Goal: Information Seeking & Learning: Learn about a topic

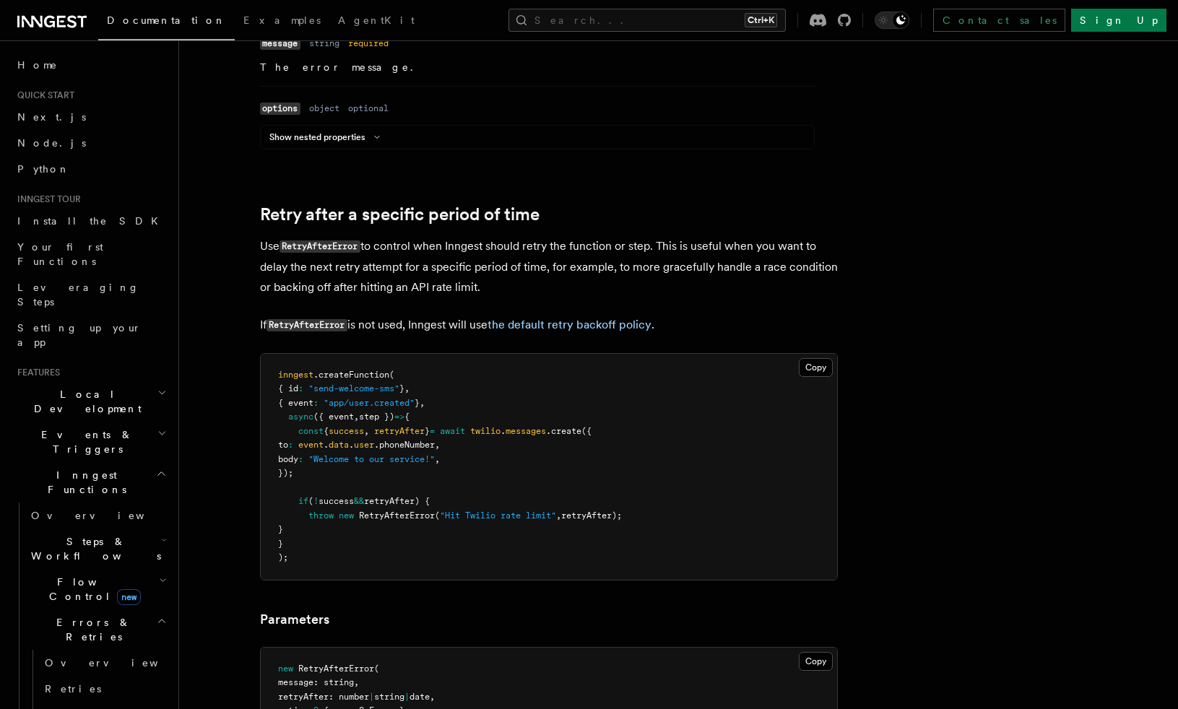
click at [159, 575] on icon "button" at bounding box center [163, 581] width 8 height 12
click at [142, 529] on h2 "Steps & Workflows" at bounding box center [97, 549] width 144 height 40
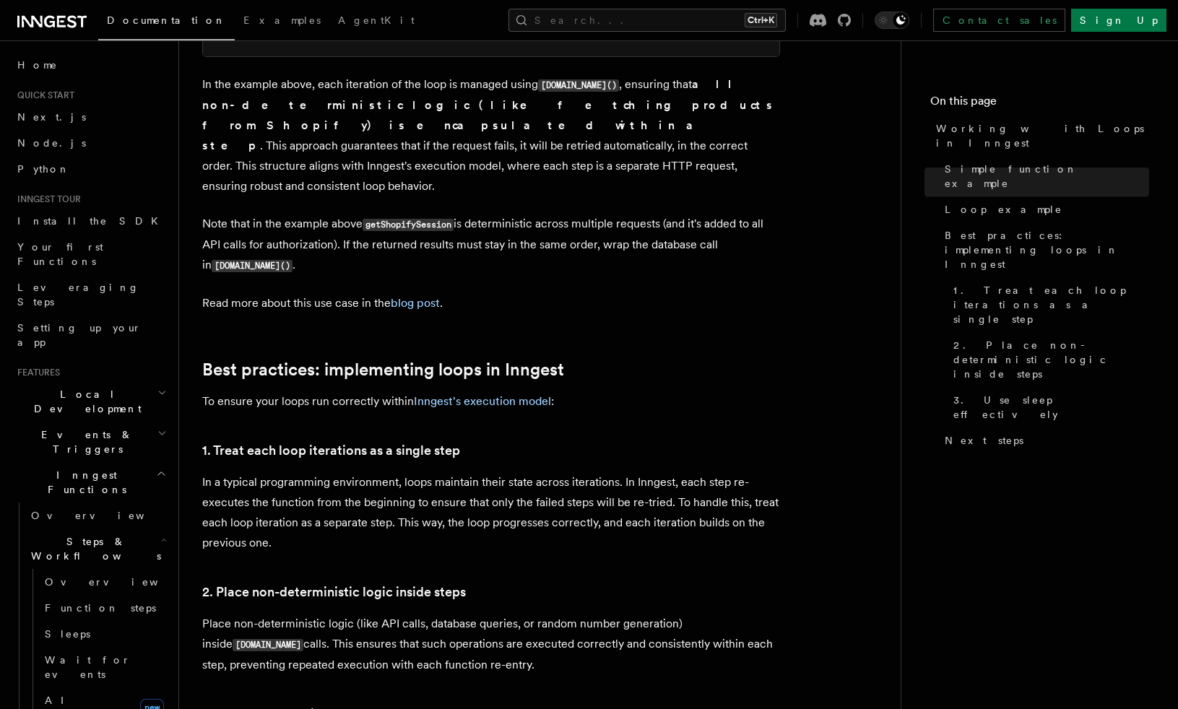
scroll to position [2022, 0]
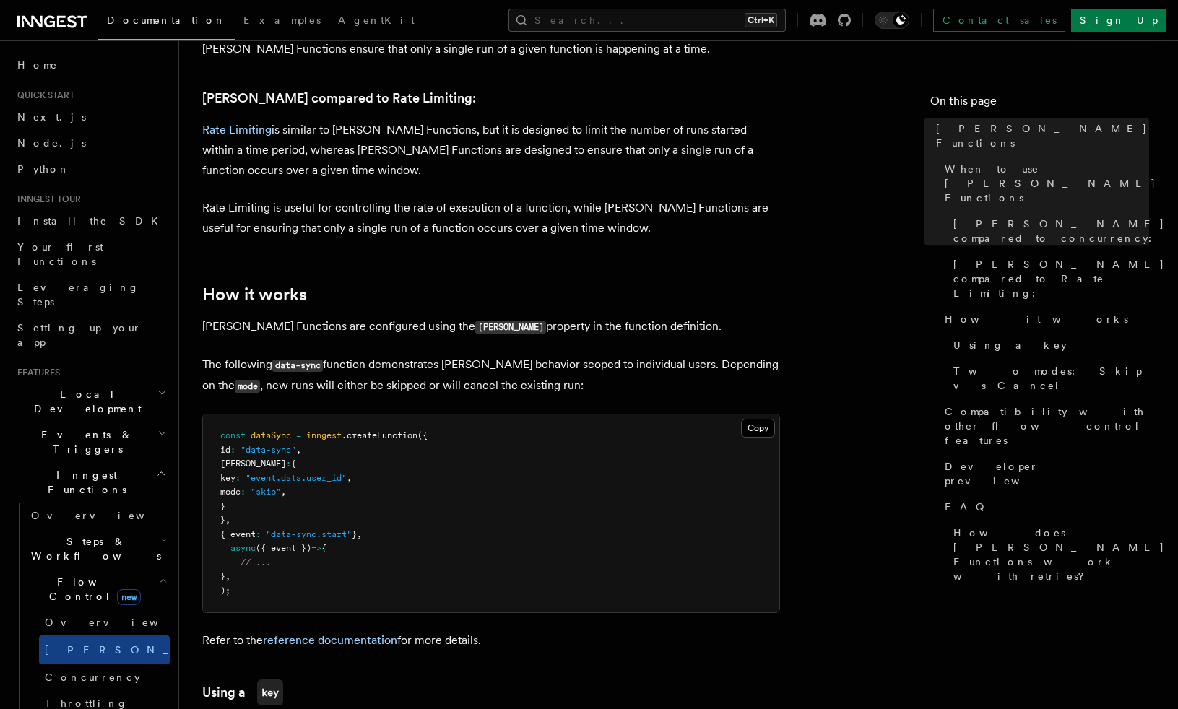
scroll to position [939, 0]
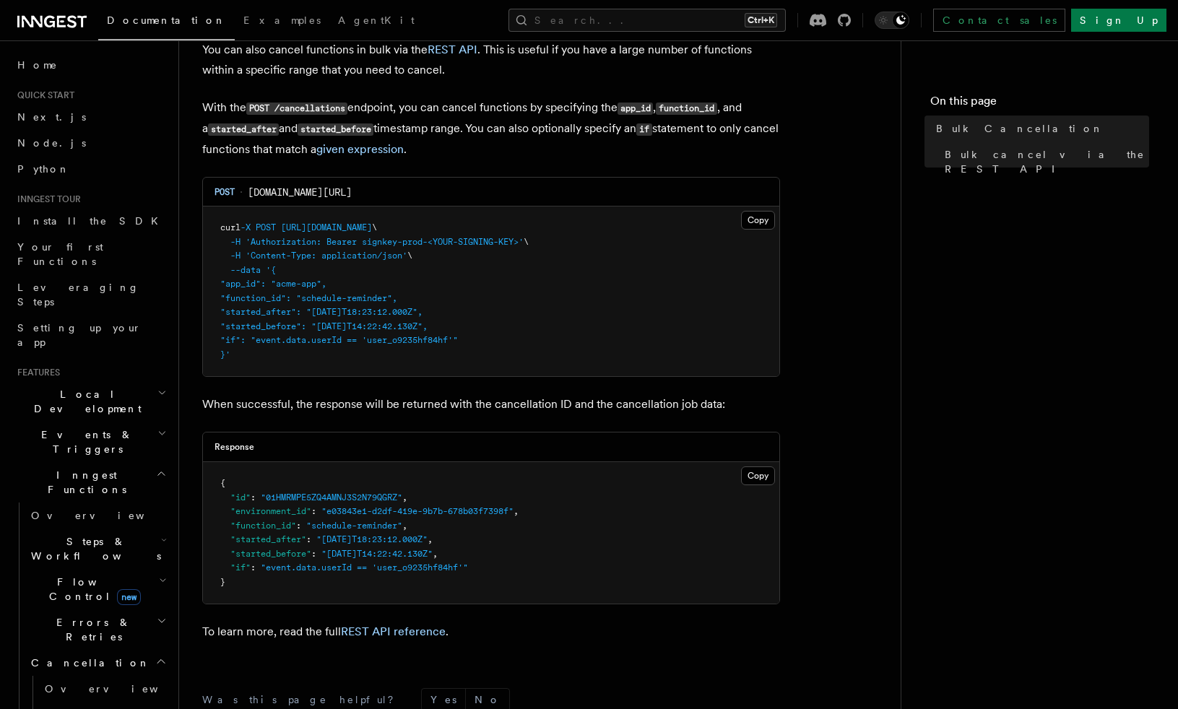
scroll to position [433, 0]
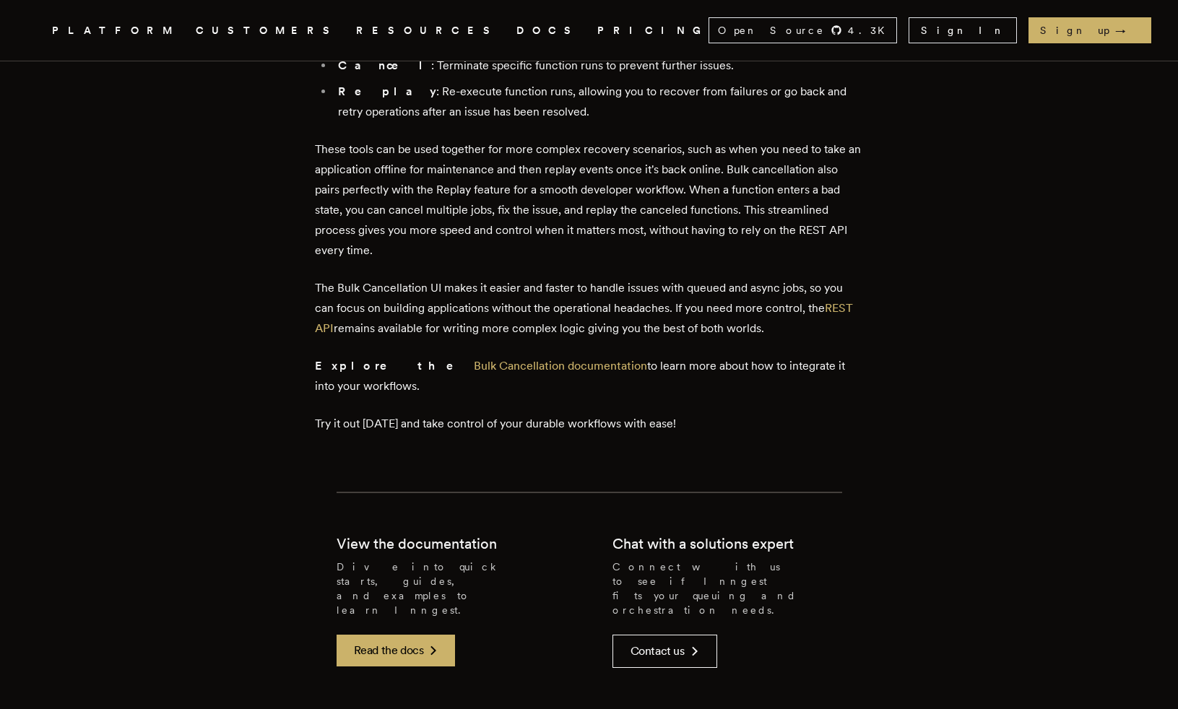
scroll to position [2478, 0]
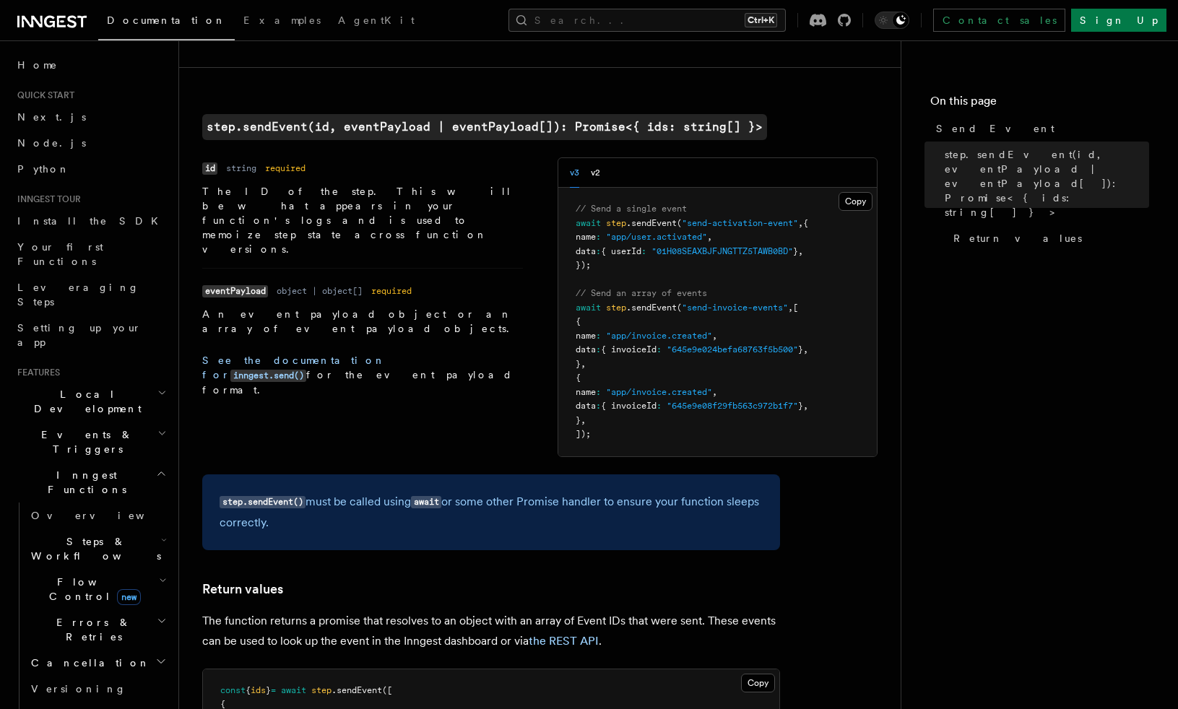
scroll to position [361, 0]
